Goal: Task Accomplishment & Management: Complete application form

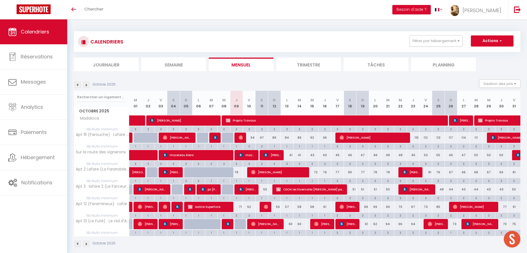
scroll to position [5, 0]
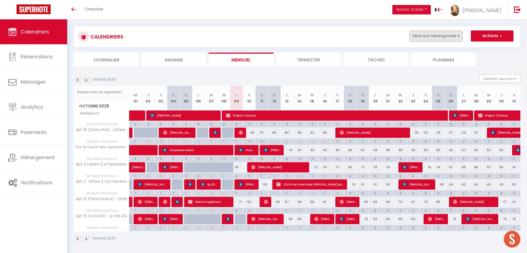
click at [425, 34] on button "Filtrer par hébergement" at bounding box center [435, 35] width 53 height 11
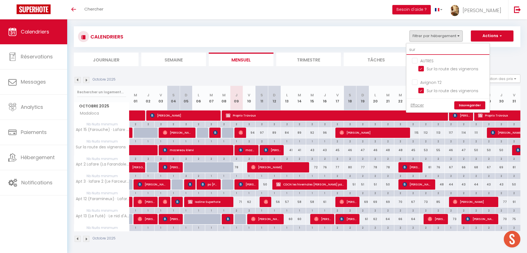
click at [432, 48] on input "sur" at bounding box center [447, 50] width 83 height 10
type input "b"
checkbox input "false"
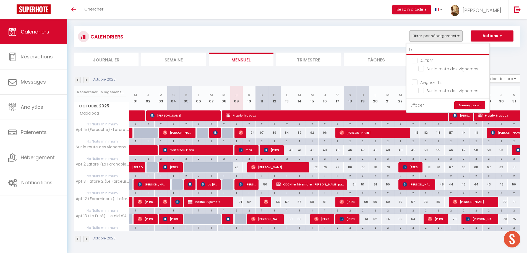
type input "ba"
checkbox input "false"
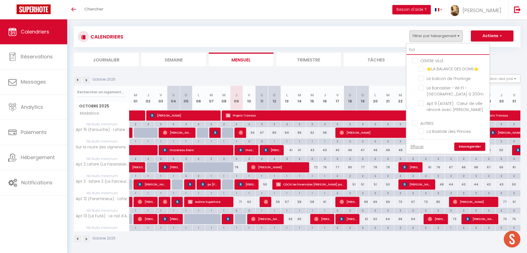
type input "bas"
checkbox input "false"
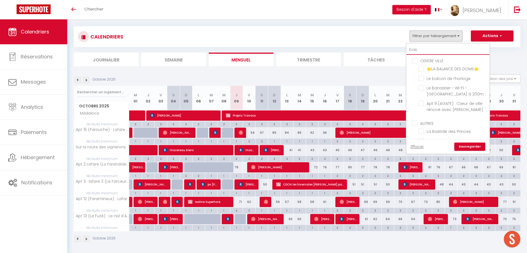
checkbox input "false"
type input "[PERSON_NAME]"
checkbox input "false"
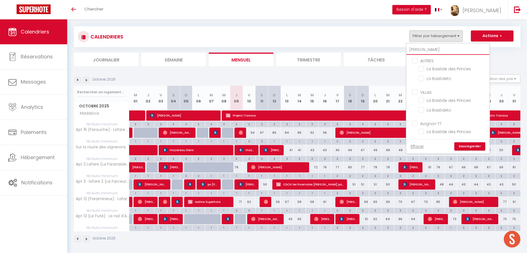
checkbox input "false"
type input "basti"
checkbox input "false"
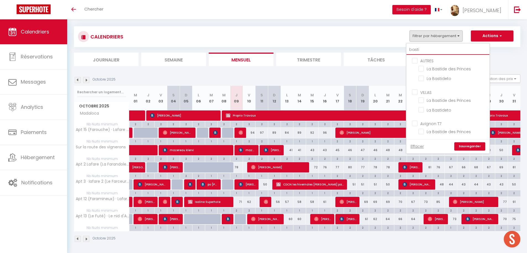
checkbox input "false"
type input "basti"
click at [445, 68] on input "La Bastide des Princes" at bounding box center [452, 69] width 69 height 6
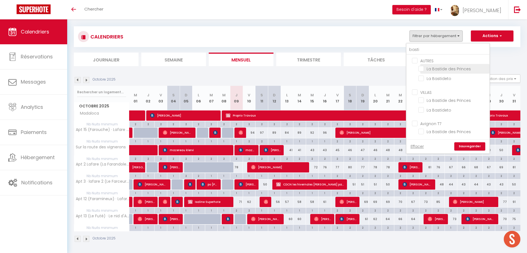
checkbox input "true"
checkbox input "false"
checkbox input "true"
checkbox input "false"
checkbox input "true"
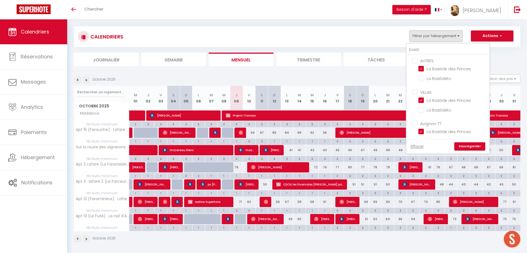
click at [475, 147] on link "Sauvegarder" at bounding box center [469, 146] width 31 height 8
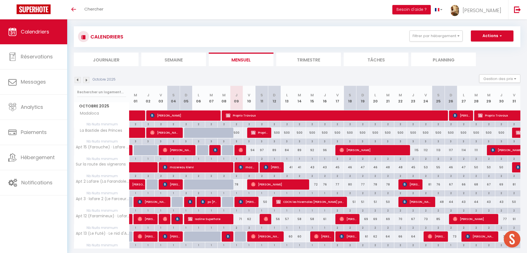
click at [255, 132] on img at bounding box center [253, 132] width 4 height 4
select select "KO"
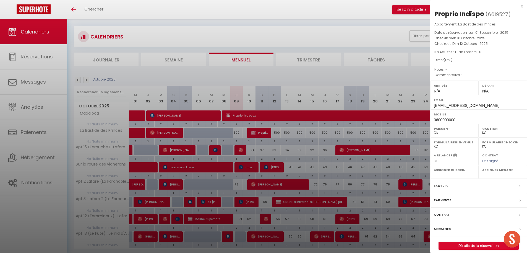
click at [521, 6] on div "x" at bounding box center [476, 6] width 93 height 7
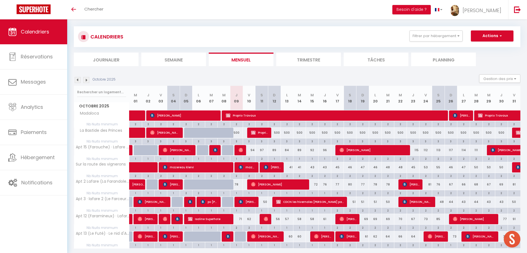
click at [86, 80] on img at bounding box center [86, 80] width 6 height 6
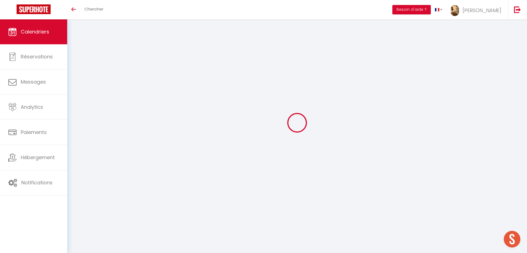
select select "KO"
select select "0"
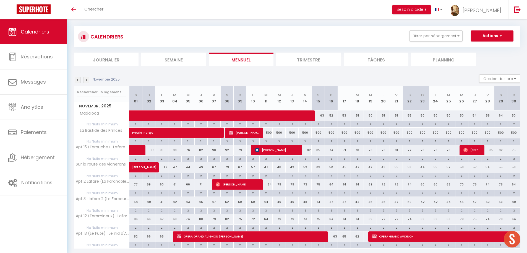
click at [252, 134] on span "[PERSON_NAME]" at bounding box center [244, 132] width 30 height 11
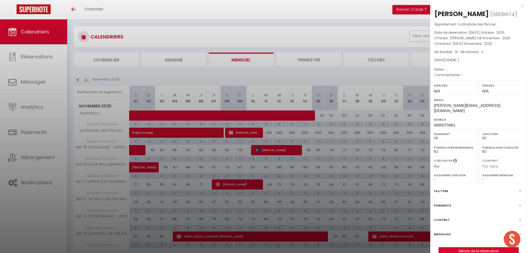
click at [443, 217] on label "Contrat" at bounding box center [442, 220] width 16 height 6
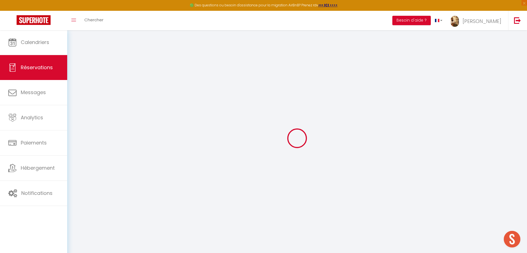
type input "Fabien"
type input "[PERSON_NAME]"
type input "[PERSON_NAME][EMAIL_ADDRESS][DOMAIN_NAME]"
type input "0695075961"
select select "FR"
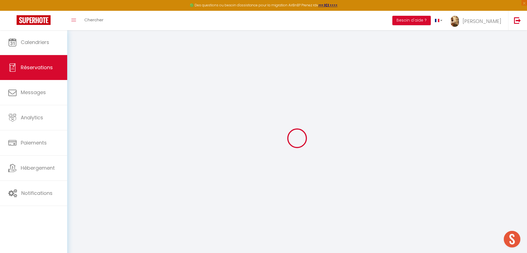
select select "44859"
select select "1"
type input "[PERSON_NAME] 08 Novembre 2025"
select select
type input "[DATE] Novembre 2025"
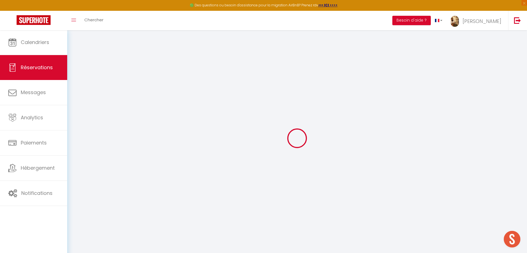
select select
type input "15"
select select "12"
select select
type input "1740"
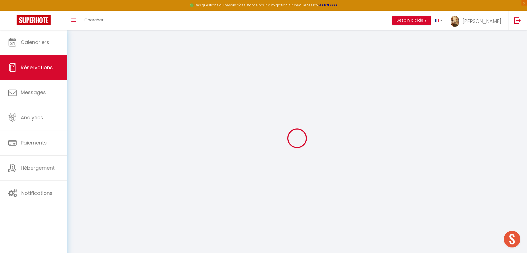
checkbox input "false"
type input "0"
type input "250"
type input "0"
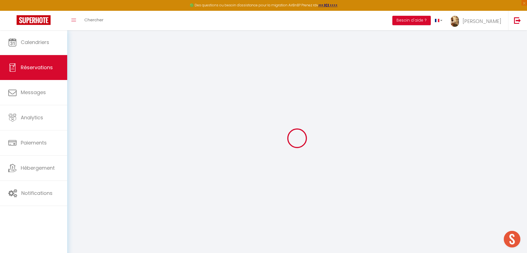
select select
select select "14"
checkbox input "false"
select select
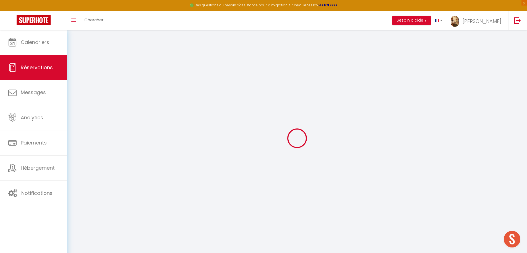
select select
checkbox input "false"
select select
checkbox input "false"
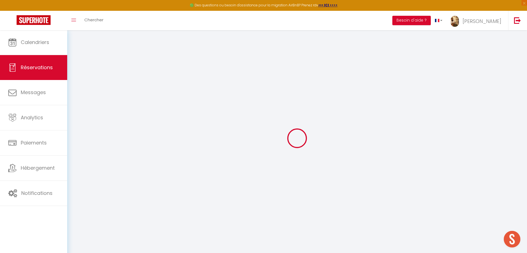
select select
checkbox input "false"
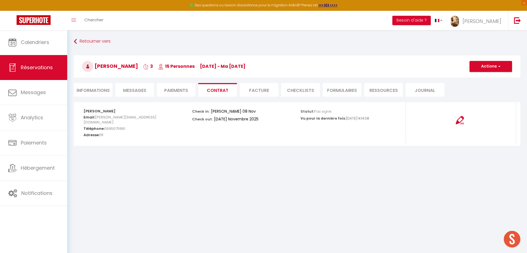
click at [490, 67] on button "Actions" at bounding box center [490, 66] width 43 height 11
click at [485, 79] on link "Voir le contrat" at bounding box center [486, 78] width 46 height 7
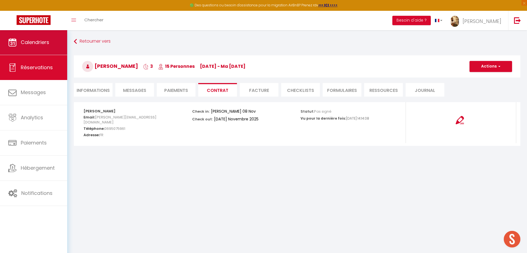
click at [47, 39] on span "Calendriers" at bounding box center [35, 42] width 28 height 7
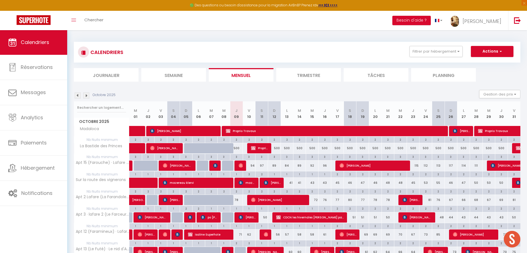
click at [86, 96] on img at bounding box center [86, 95] width 6 height 6
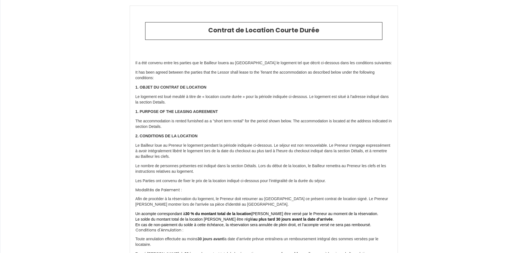
scroll to position [1219, 0]
